Goal: Book appointment/travel/reservation

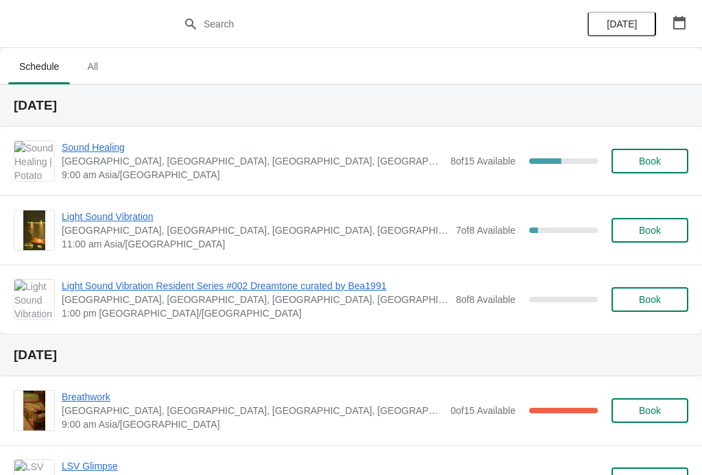
click at [91, 153] on span "Sound Healing" at bounding box center [253, 147] width 382 height 14
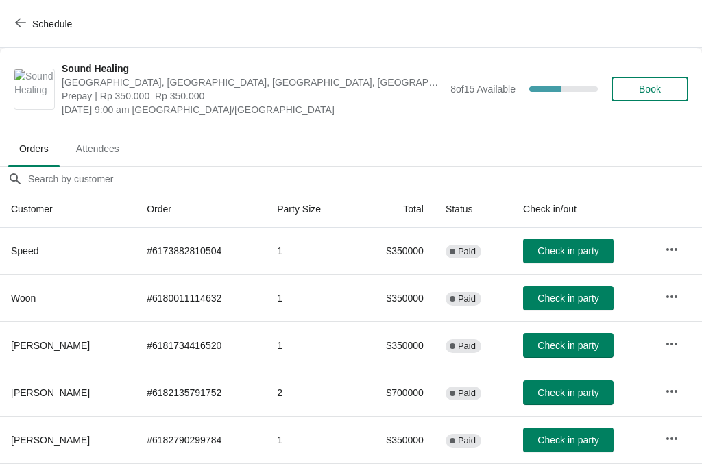
click at [568, 242] on button "Check in party" at bounding box center [568, 250] width 90 height 25
click at [561, 287] on button "Check in party" at bounding box center [568, 298] width 90 height 25
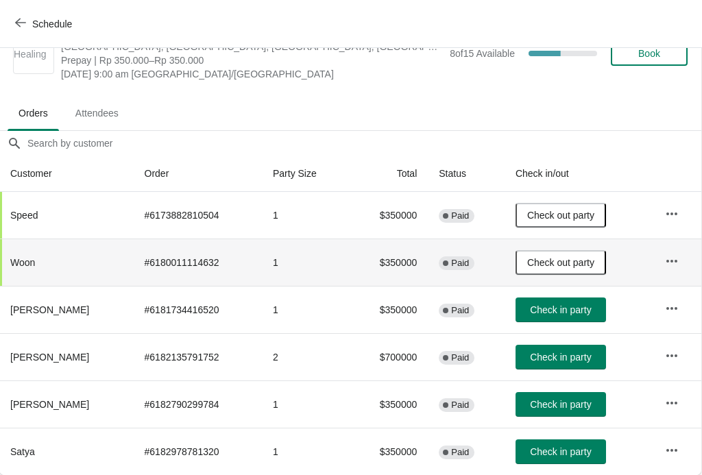
scroll to position [36, 1]
click at [544, 448] on span "Check in party" at bounding box center [560, 451] width 61 height 11
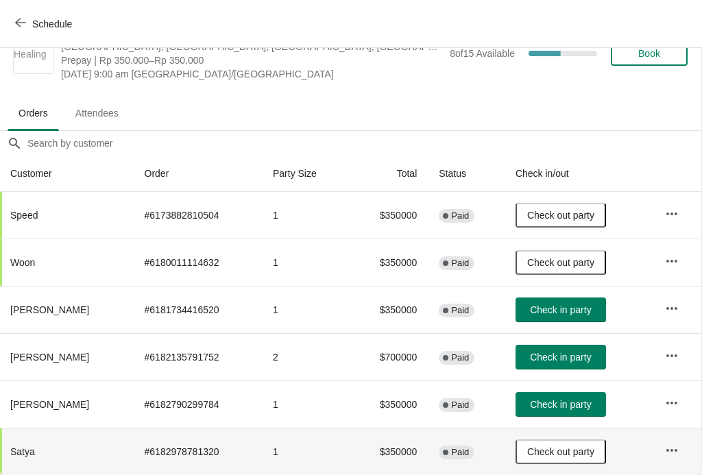
click at [541, 347] on button "Check in party" at bounding box center [560, 357] width 90 height 25
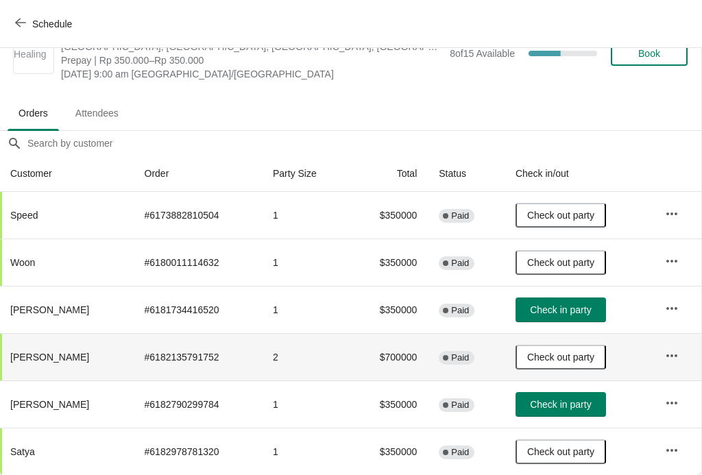
click at [544, 304] on span "Check in party" at bounding box center [560, 309] width 61 height 11
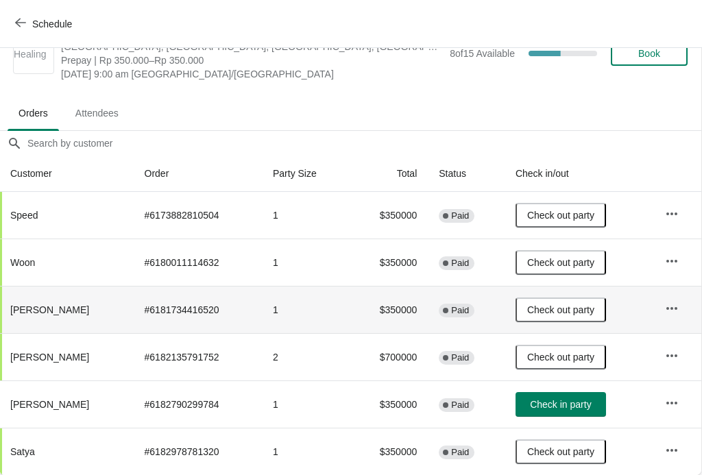
click at [45, 31] on button "Schedule" at bounding box center [45, 24] width 76 height 25
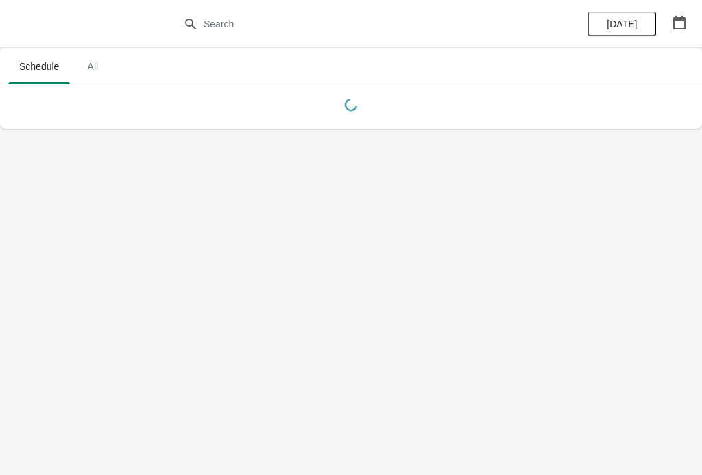
scroll to position [0, 0]
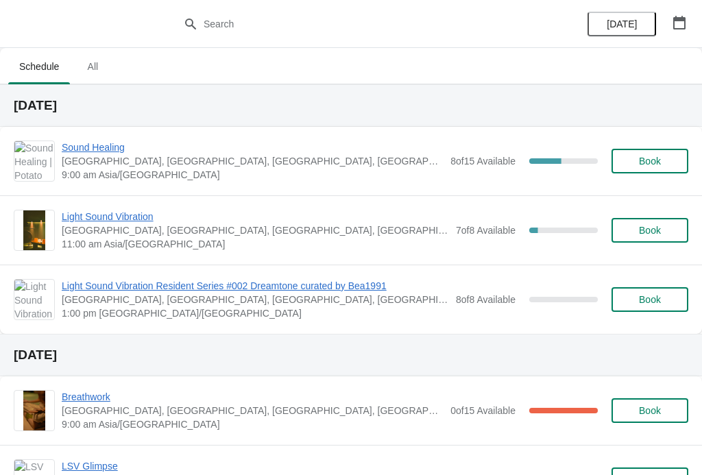
click at [85, 164] on span "[GEOGRAPHIC_DATA], [GEOGRAPHIC_DATA], [GEOGRAPHIC_DATA], [GEOGRAPHIC_DATA], [GE…" at bounding box center [253, 161] width 382 height 14
click at [79, 145] on span "Sound Healing" at bounding box center [253, 147] width 382 height 14
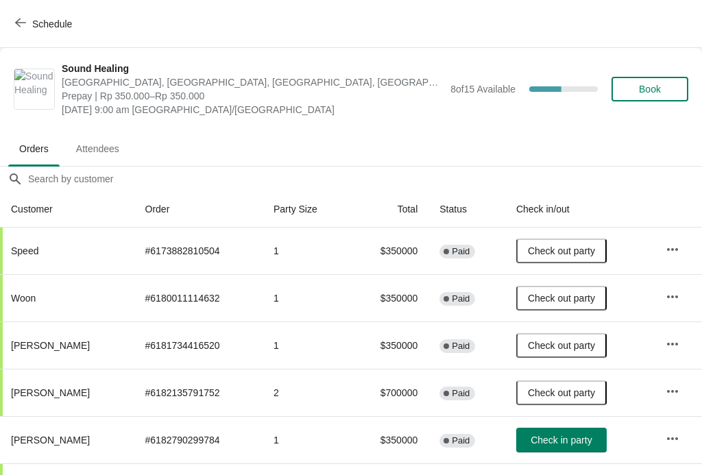
click at [42, 29] on span "Schedule" at bounding box center [52, 24] width 40 height 11
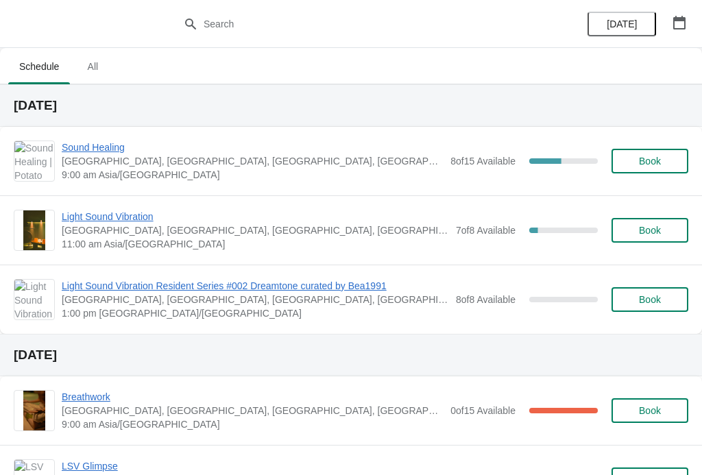
click at [134, 223] on span "Light Sound Vibration" at bounding box center [255, 217] width 387 height 14
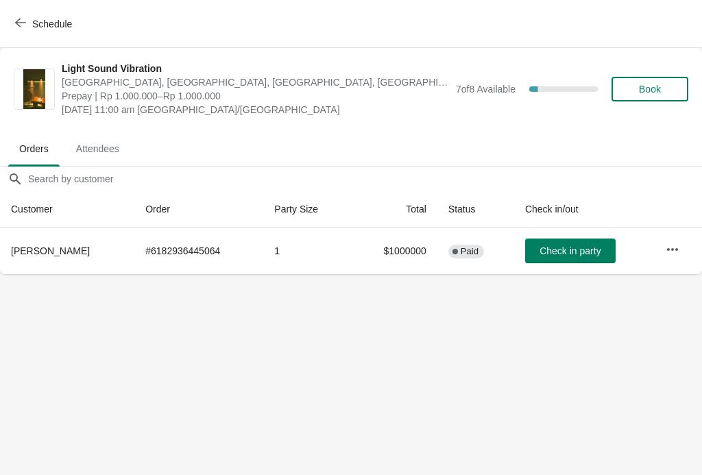
click at [44, 19] on span "Schedule" at bounding box center [52, 24] width 40 height 11
